Goal: Use online tool/utility: Use online tool/utility

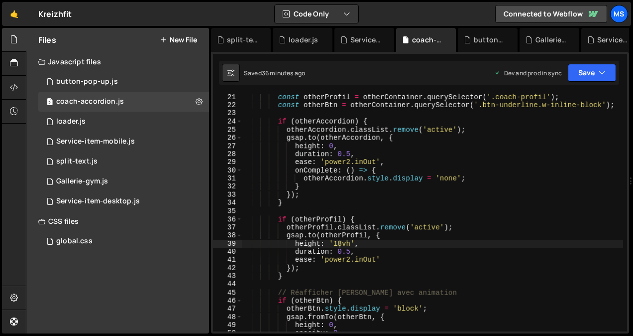
scroll to position [163, 0]
click at [412, 267] on div "const otherProfil = otherContainer . querySelector ( '.coach-profil' ) ; const …" at bounding box center [432, 220] width 381 height 254
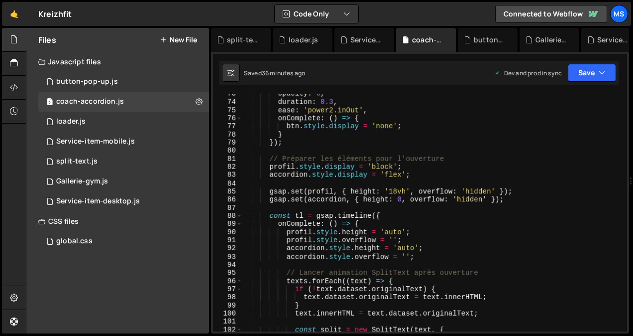
scroll to position [590, 0]
click at [389, 231] on div "opacity : 0 , duration : 0.3 , ease : 'power2.inOut' , onComplete : ( ) => { bt…" at bounding box center [432, 217] width 381 height 254
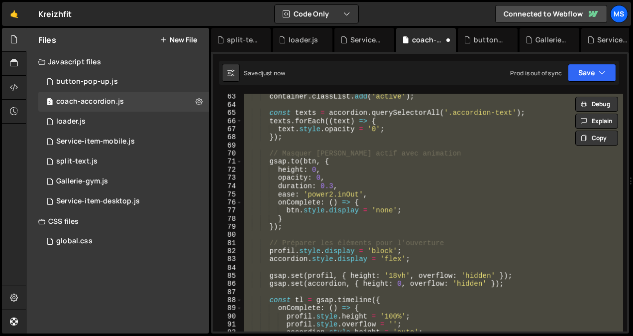
scroll to position [505, 0]
click at [482, 240] on div "container . classList . add ( 'active' ) ; const texts = accordion . querySelec…" at bounding box center [432, 213] width 381 height 238
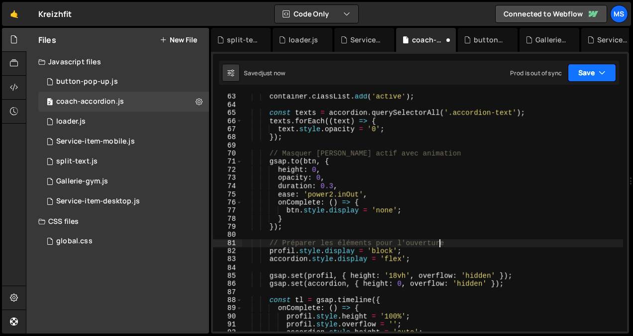
click at [586, 74] on button "Save" at bounding box center [592, 73] width 48 height 18
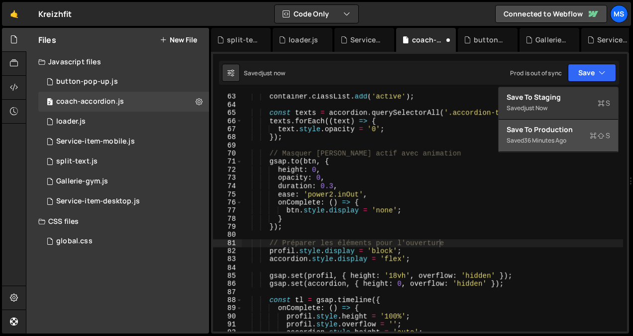
click at [556, 136] on div "Saved 36 minutes ago" at bounding box center [559, 140] width 104 height 12
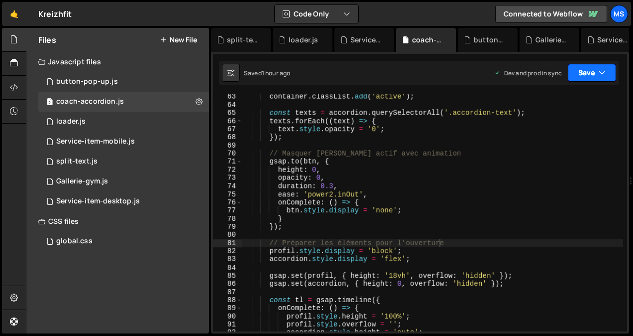
click at [590, 74] on button "Save" at bounding box center [592, 73] width 48 height 18
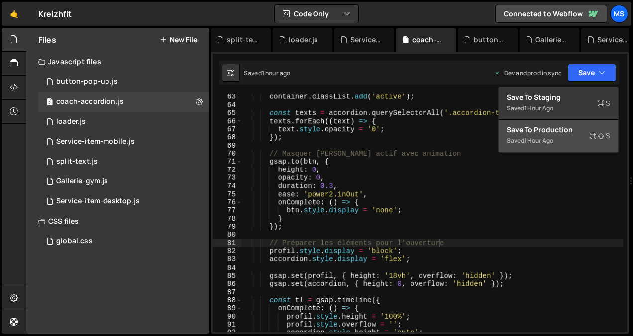
click at [560, 135] on div "Saved 1 hour ago" at bounding box center [559, 140] width 104 height 12
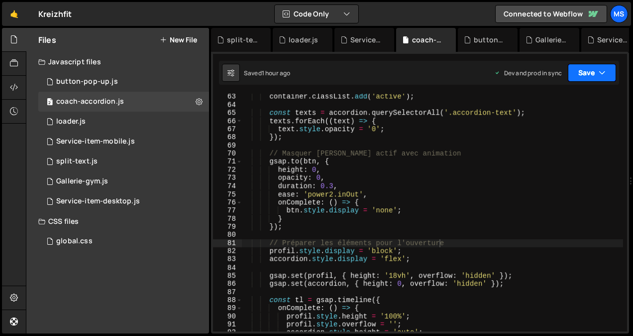
click at [582, 65] on button "Save" at bounding box center [592, 73] width 48 height 18
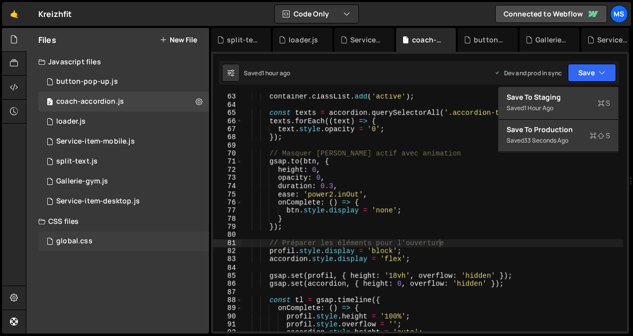
click at [104, 241] on div "global.css 0" at bounding box center [123, 241] width 171 height 20
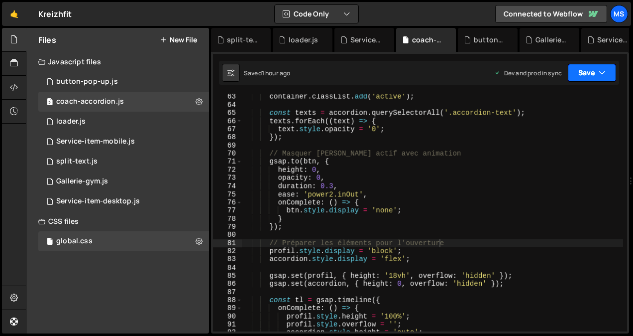
click at [607, 76] on button "Save" at bounding box center [592, 73] width 48 height 18
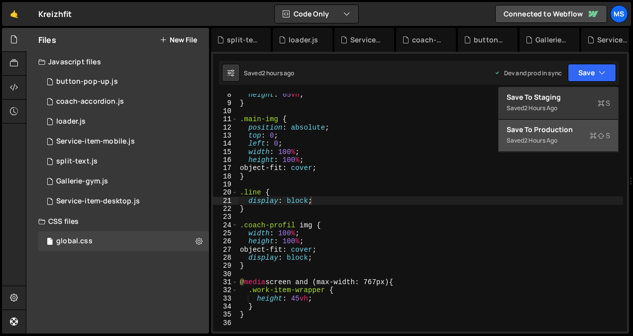
click at [558, 133] on div "Save to Production S" at bounding box center [559, 129] width 104 height 10
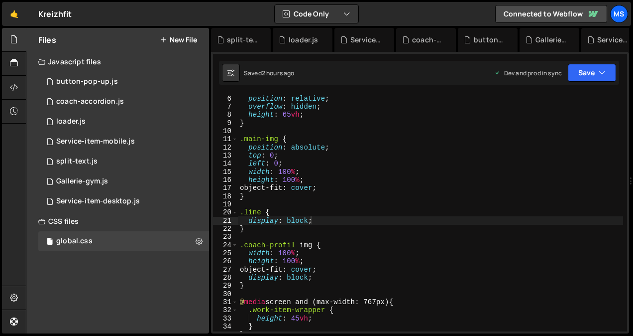
scroll to position [0, 0]
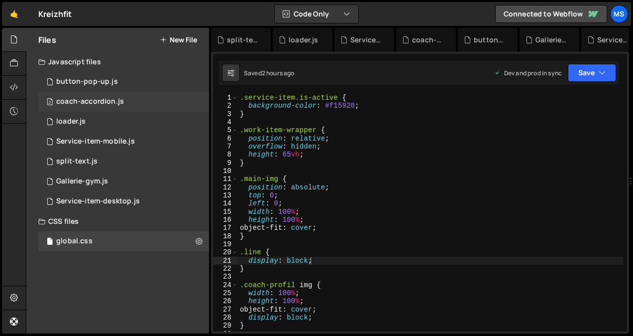
click at [92, 103] on div "coach-accordion.js" at bounding box center [90, 101] width 68 height 9
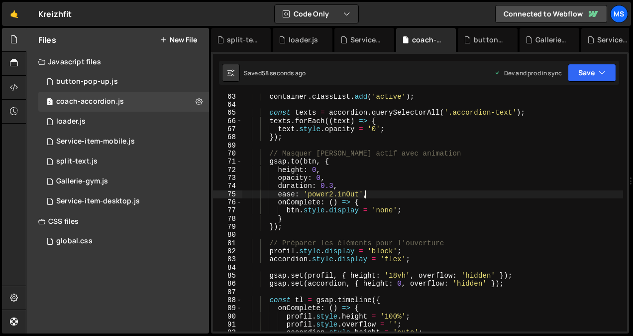
click at [459, 193] on div "container . classList . add ( 'active' ) ; const texts = accordion . querySelec…" at bounding box center [432, 220] width 381 height 254
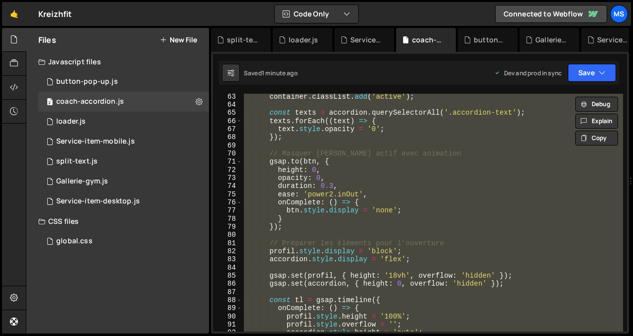
click at [459, 193] on div "container . classList . add ( 'active' ) ; const texts = accordion . querySelec…" at bounding box center [432, 213] width 381 height 238
type textarea "ease: 'power2.inOut',"
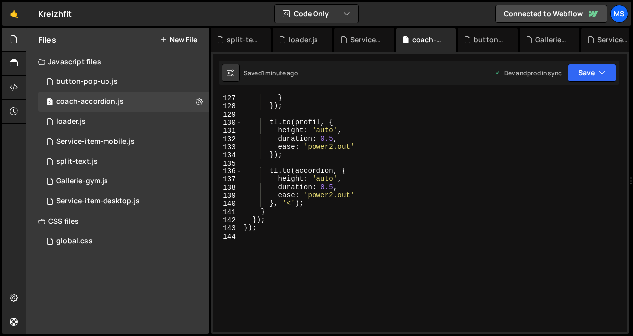
scroll to position [1024, 0]
click at [343, 266] on div "}) ; } }) ; tl . to ( profil , { height : 'auto' , duration : 0.5 , ease : 'pow…" at bounding box center [432, 213] width 381 height 254
type textarea "});"
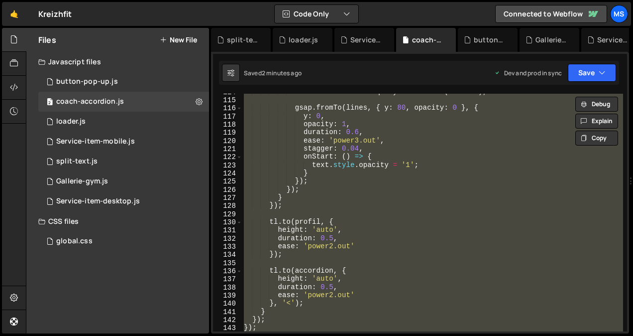
scroll to position [925, 0]
click at [93, 238] on div "global.css 0" at bounding box center [123, 241] width 171 height 20
click at [105, 242] on div "global.css 0" at bounding box center [123, 241] width 171 height 20
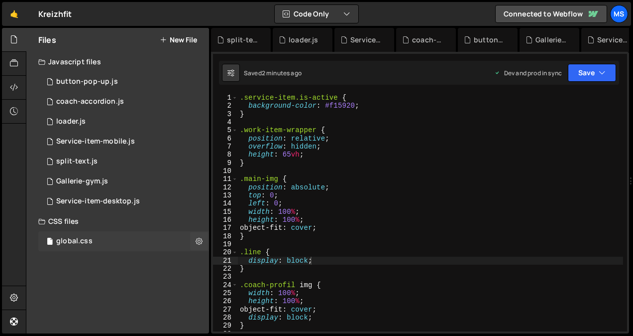
click at [105, 242] on div "global.css 0" at bounding box center [123, 241] width 171 height 20
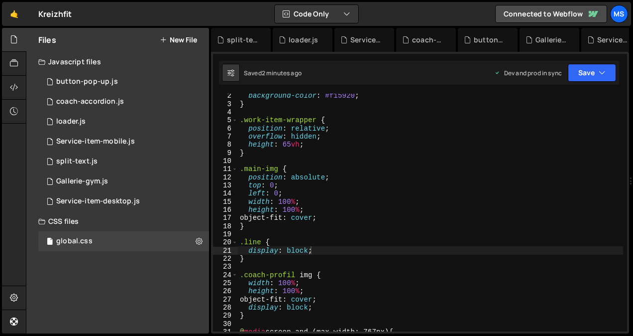
scroll to position [40, 0]
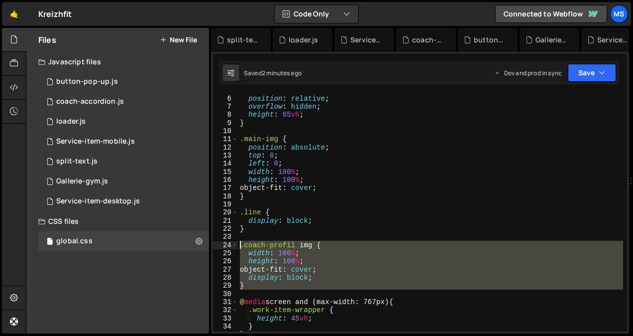
drag, startPoint x: 253, startPoint y: 292, endPoint x: 221, endPoint y: 246, distance: 55.8
click at [221, 246] on div "5 6 7 8 9 10 11 12 13 14 15 16 17 18 19 20 21 22 23 24 25 26 27 28 29 30 31 32 …" at bounding box center [420, 213] width 414 height 238
type textarea ".coach-profil img { width: 100%;"
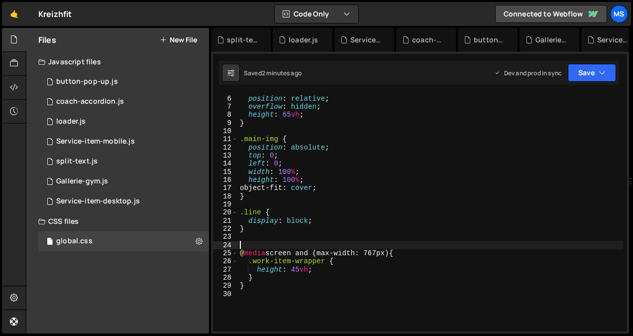
type textarea "@media screen and (max-width: 767px) {"
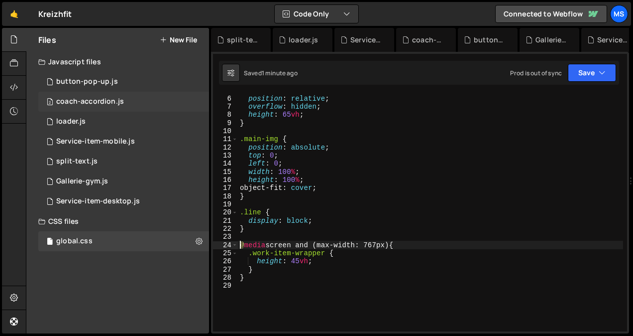
click at [75, 96] on div "2 coach-accordion.js 0" at bounding box center [123, 102] width 171 height 20
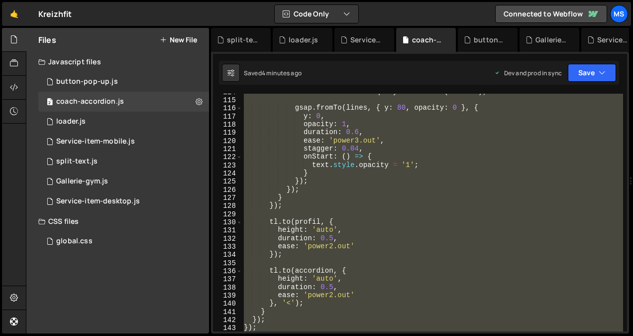
click at [357, 211] on div "const lines = text . querySelectorAll ( '.line' ) ; gsap . fromTo ( lines , { y…" at bounding box center [432, 213] width 381 height 238
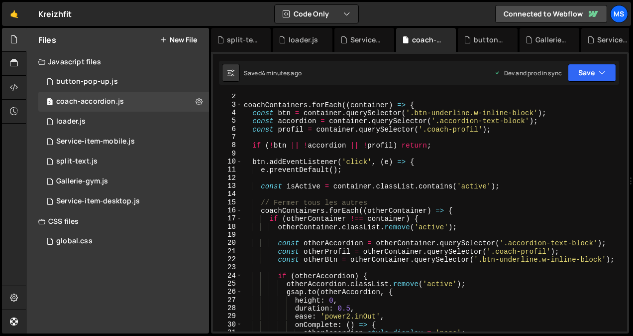
scroll to position [0, 0]
